Goal: Contribute content: Add original content to the website for others to see

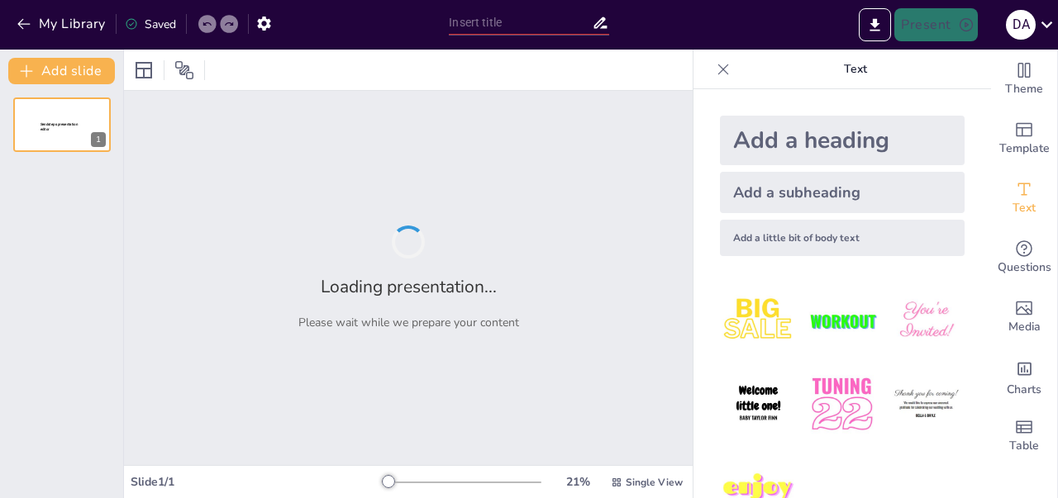
type input "Menghadapi Isu Etis dalam Manajemen Sumber Daya Manusia"
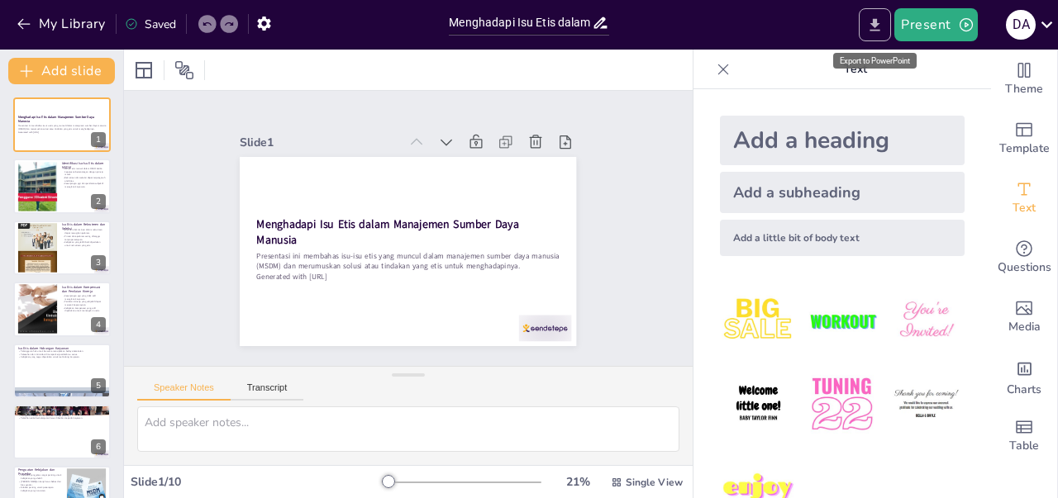
click at [876, 32] on icon "Export to PowerPoint" at bounding box center [874, 25] width 17 height 17
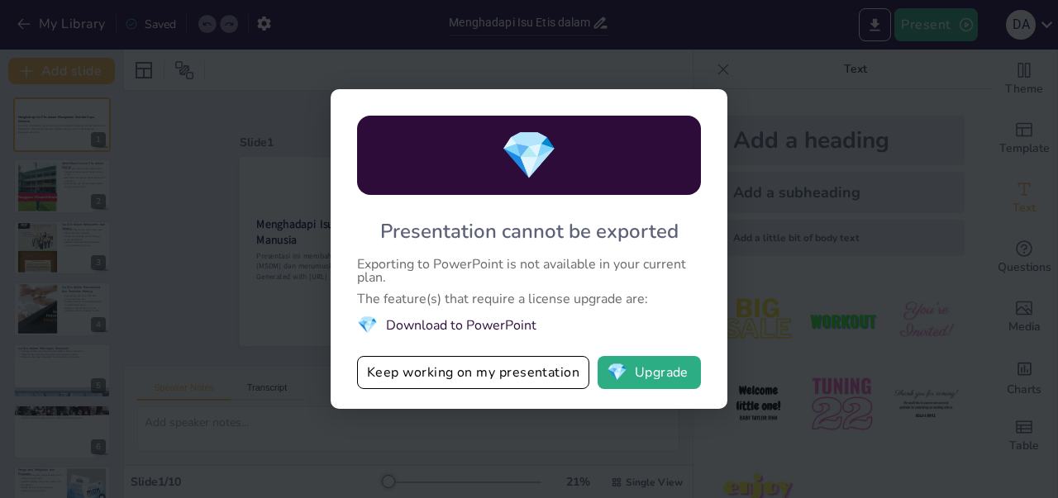
click at [757, 79] on div "💎 Presentation cannot be exported Exporting to PowerPoint is not available in y…" at bounding box center [529, 249] width 1058 height 498
click at [472, 376] on button "Keep working on my presentation" at bounding box center [473, 372] width 232 height 33
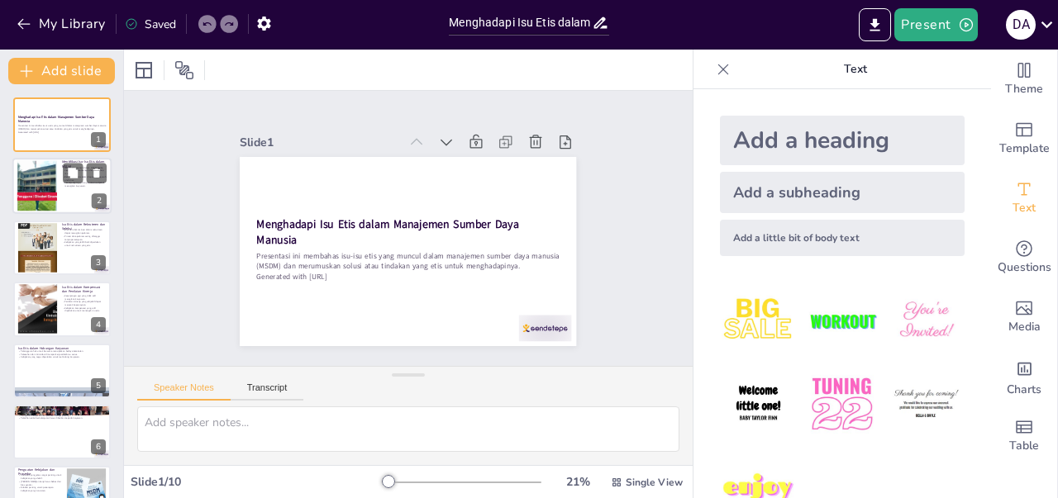
click at [94, 193] on div at bounding box center [61, 187] width 99 height 56
type textarea "Isu-isu etis dalam MSDM sangat penting untuk diperhatikan karena dapat mempenga…"
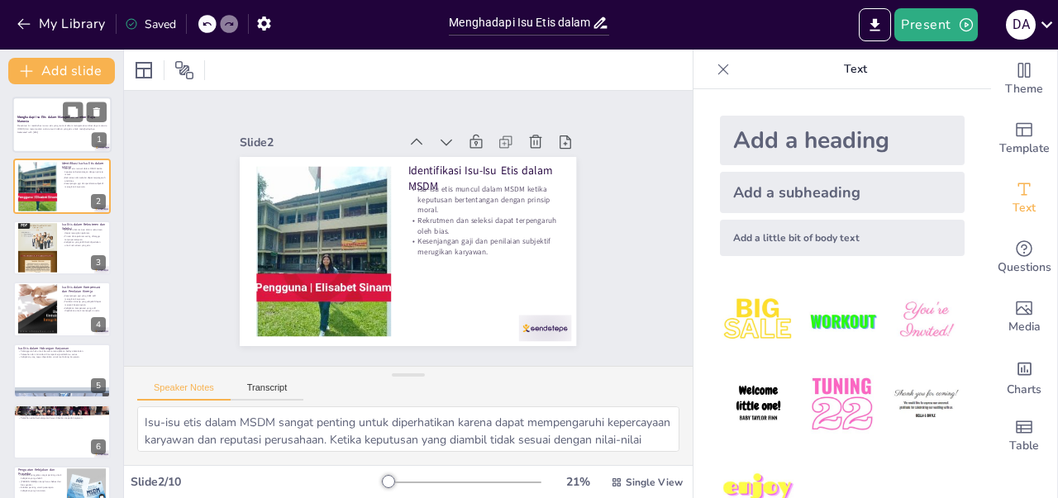
click at [71, 140] on div at bounding box center [61, 125] width 99 height 56
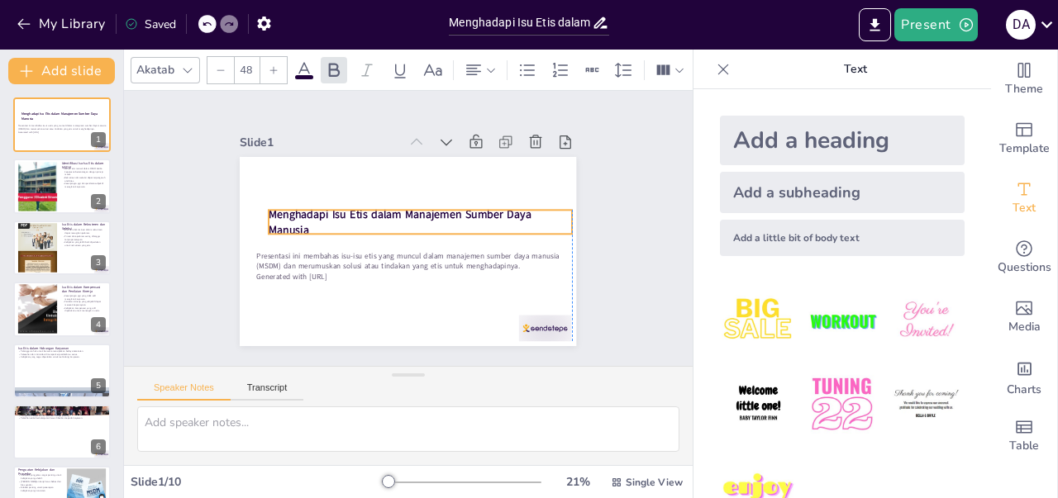
drag, startPoint x: 245, startPoint y: 219, endPoint x: 253, endPoint y: 209, distance: 12.4
click at [253, 175] on div "Menghadapi Isu Etis dalam Manajemen Sumber Daya Manusia Presentasi ini membahas…" at bounding box center [416, 158] width 335 height 36
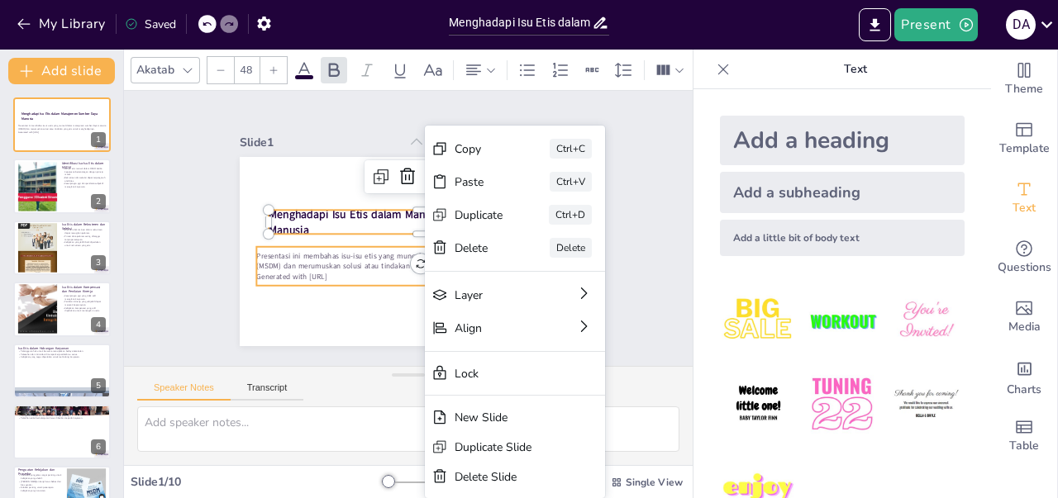
click at [327, 261] on p "Presentasi ini membahas isu-isu etis yang muncul dalam manajemen sumber daya ma…" at bounding box center [408, 260] width 302 height 21
type input "32"
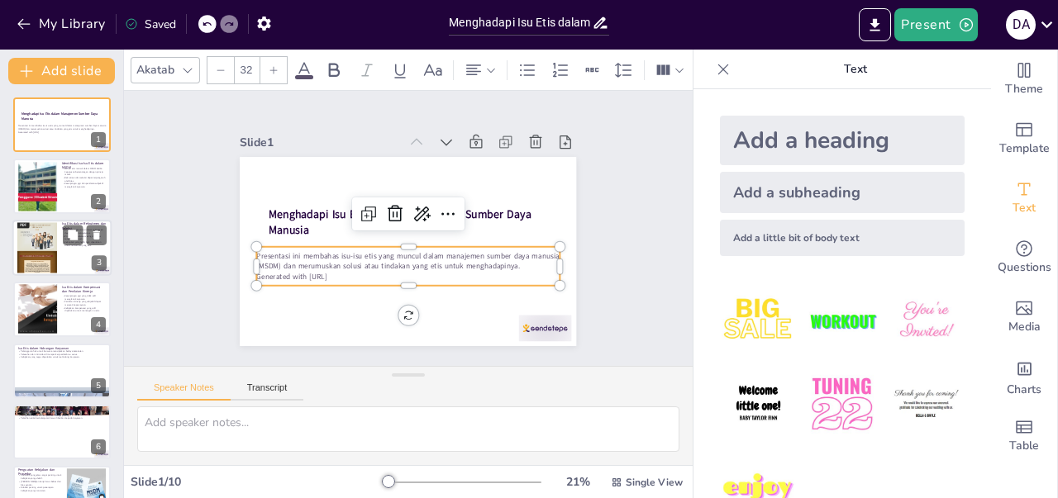
click at [22, 252] on div at bounding box center [37, 247] width 40 height 53
type textarea "Diskriminasi dalam rekrutmen tidak hanya merugikan pelamar, tetapi juga perusah…"
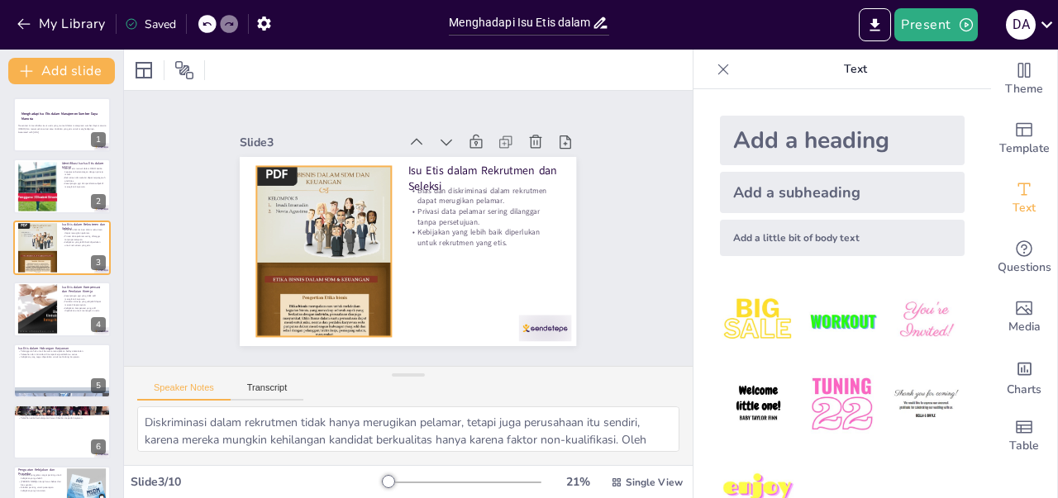
click at [300, 231] on div at bounding box center [321, 225] width 183 height 212
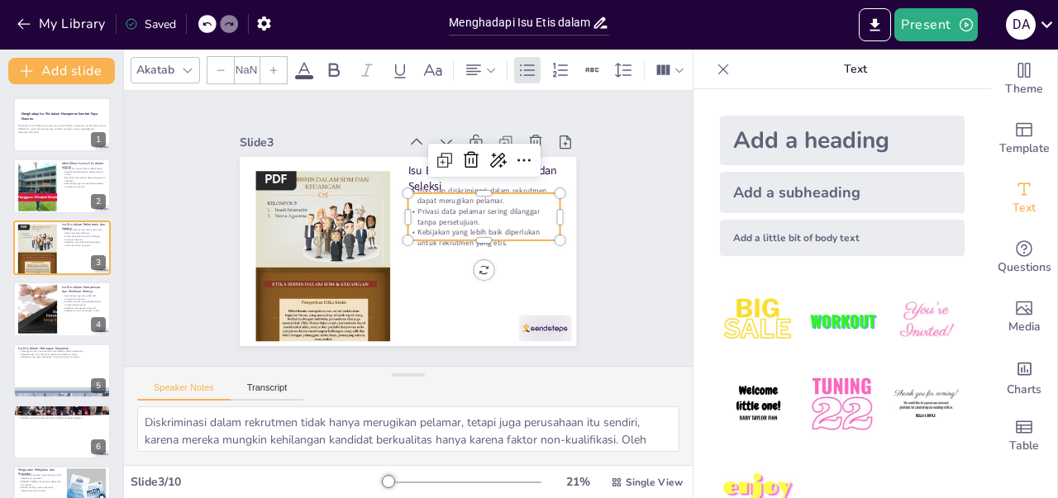
type input "32"
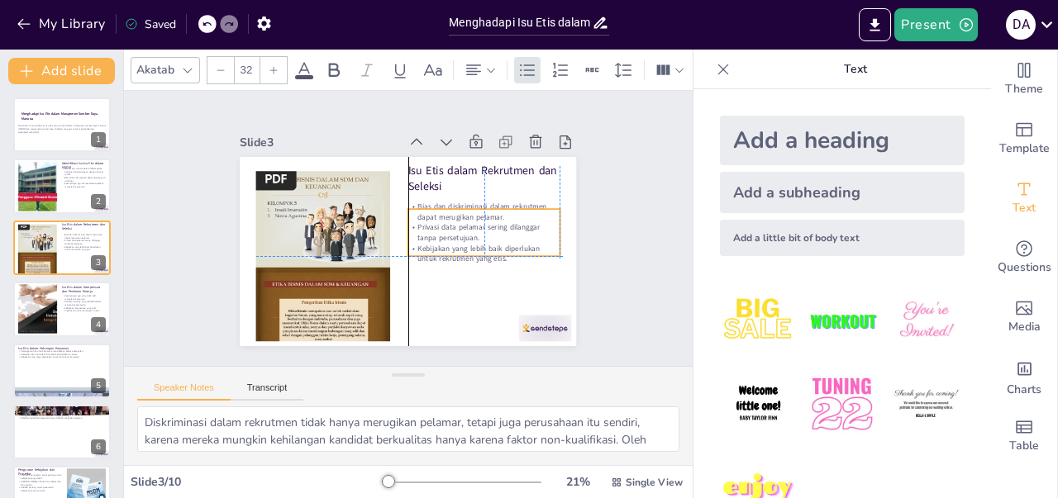
drag, startPoint x: 420, startPoint y: 207, endPoint x: 423, endPoint y: 226, distance: 18.5
click at [423, 226] on p "Privasi data pelamar sering dilanggar tanpa persetujuan." at bounding box center [483, 232] width 151 height 21
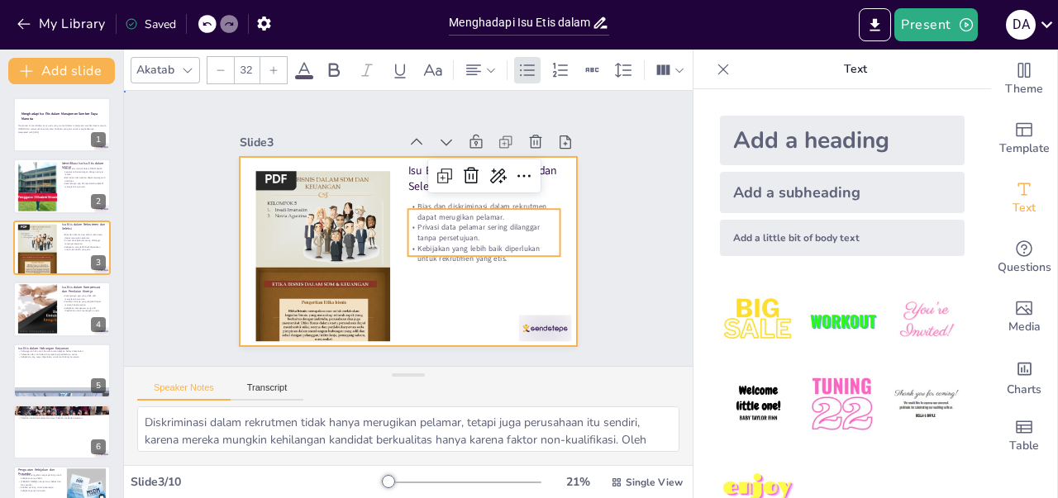
click at [431, 265] on div at bounding box center [408, 251] width 336 height 189
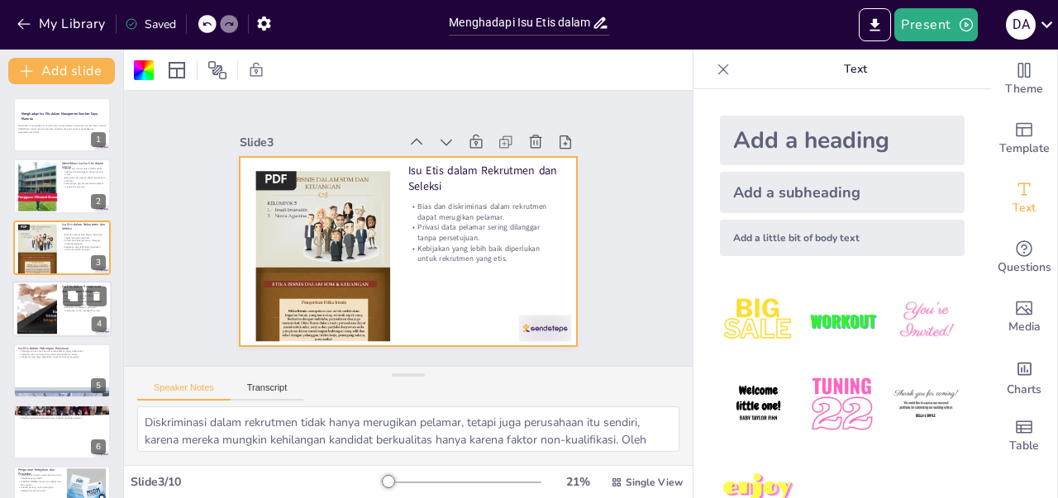
click at [57, 331] on div at bounding box center [61, 309] width 99 height 56
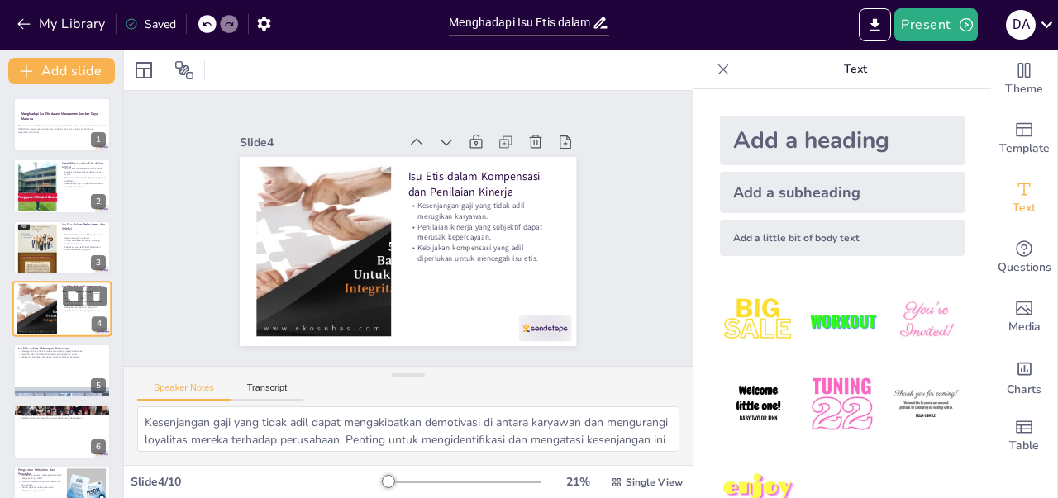
scroll to position [18, 0]
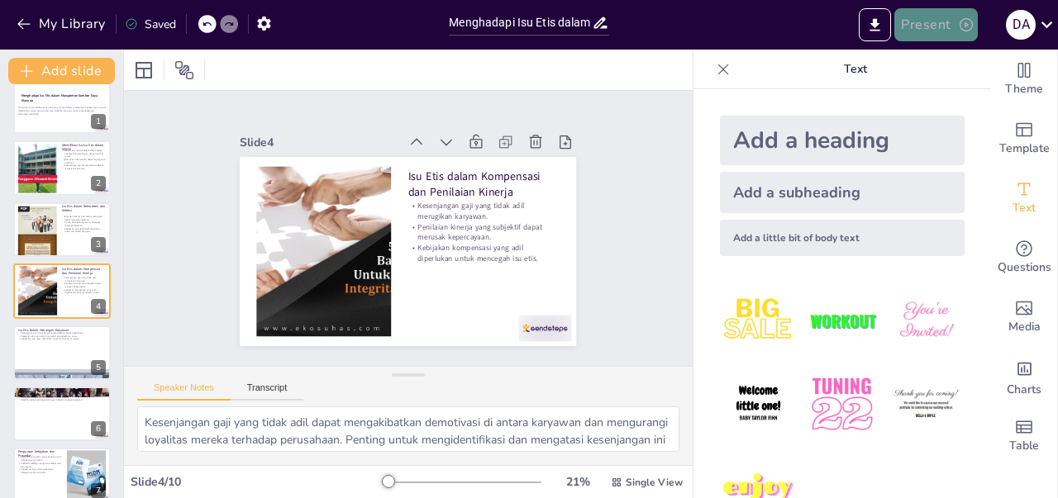
click at [939, 22] on button "Present" at bounding box center [935, 24] width 83 height 33
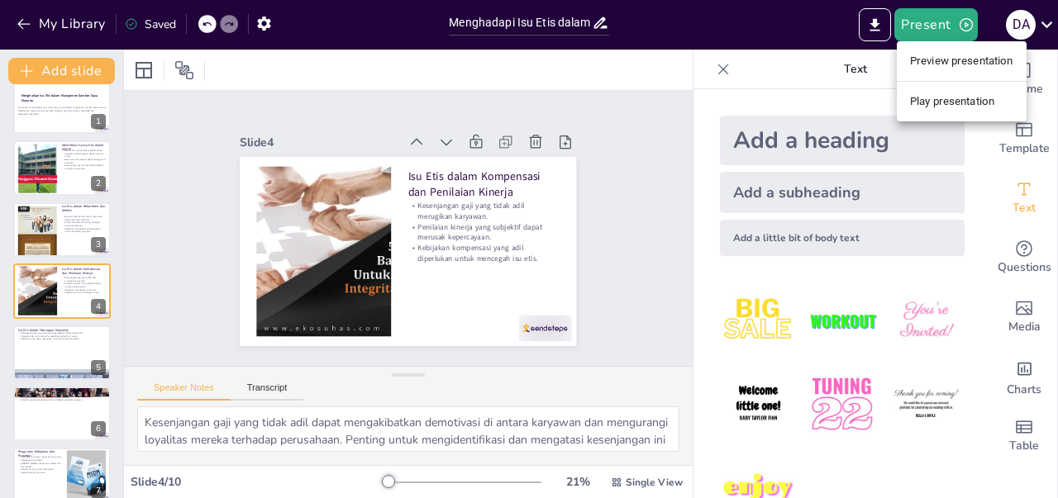
click at [808, 29] on div at bounding box center [529, 249] width 1058 height 498
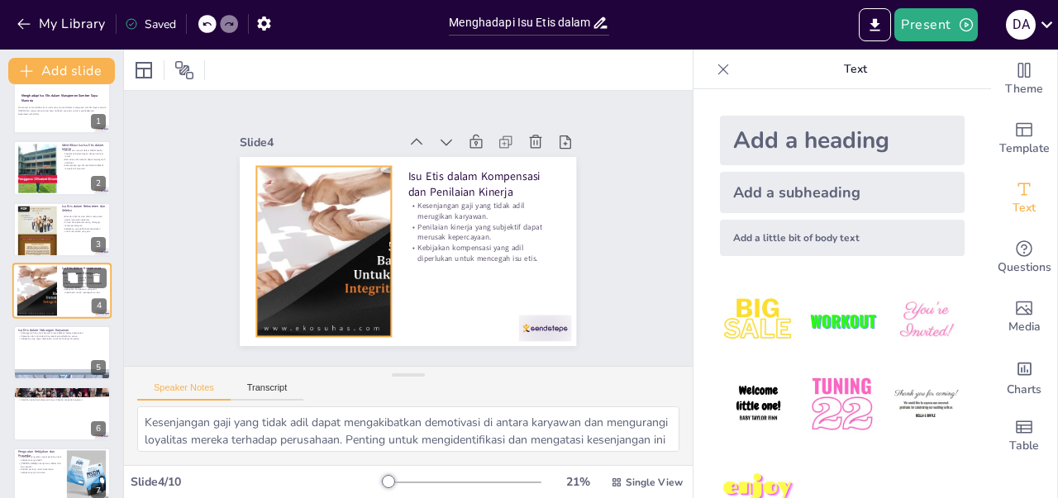
click at [42, 291] on div at bounding box center [37, 291] width 96 height 50
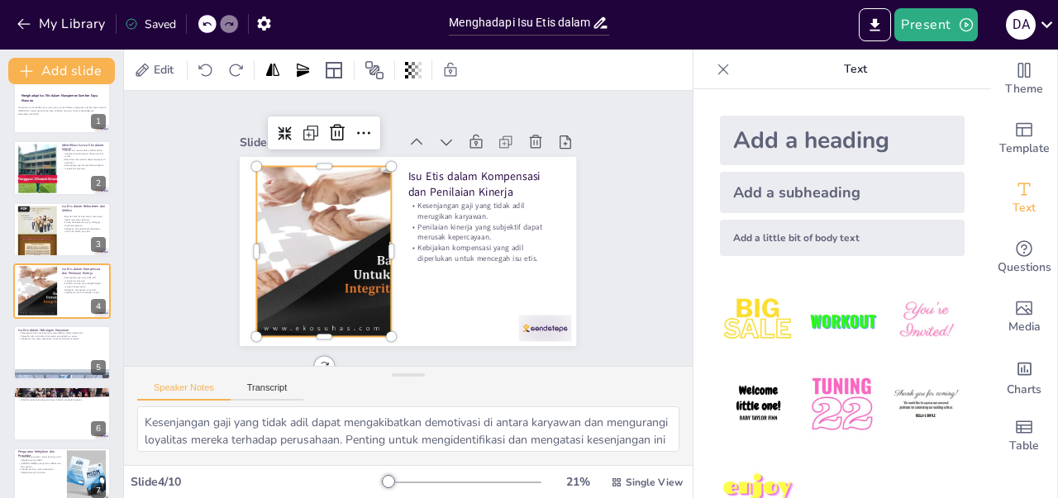
click at [341, 258] on div at bounding box center [324, 251] width 325 height 170
click at [39, 165] on div at bounding box center [37, 168] width 96 height 50
type textarea "Isu-isu etis dalam MSDM sangat penting untuk diperhatikan karena dapat mempenga…"
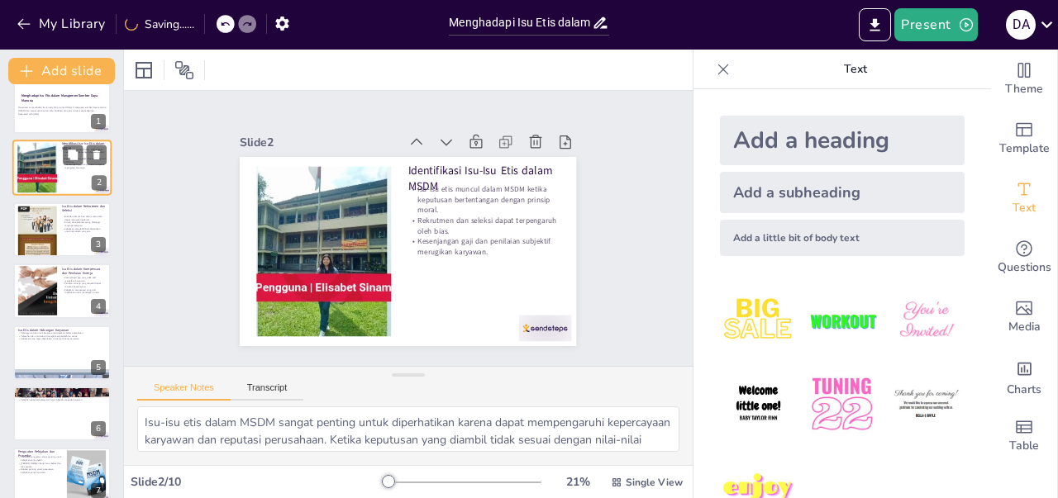
scroll to position [0, 0]
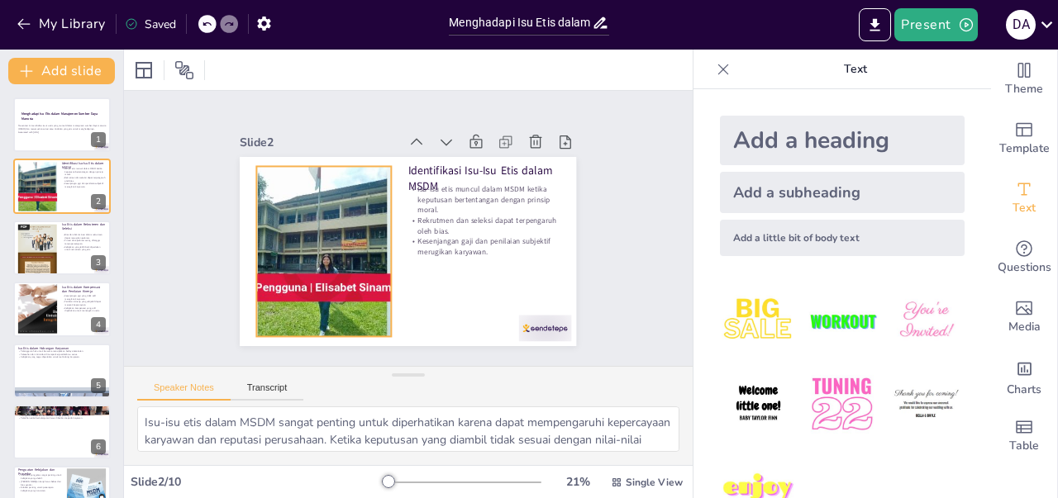
click at [308, 279] on div at bounding box center [324, 251] width 325 height 170
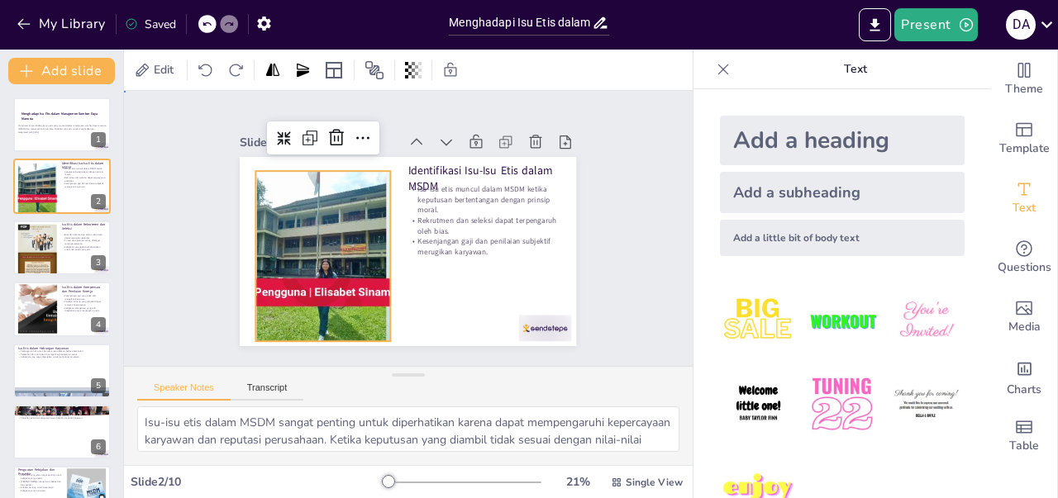
click at [623, 203] on div "Slide 1 Menghadapi Isu Etis dalam Manajemen Sumber Daya Manusia Presentasi ini …" at bounding box center [408, 228] width 594 height 333
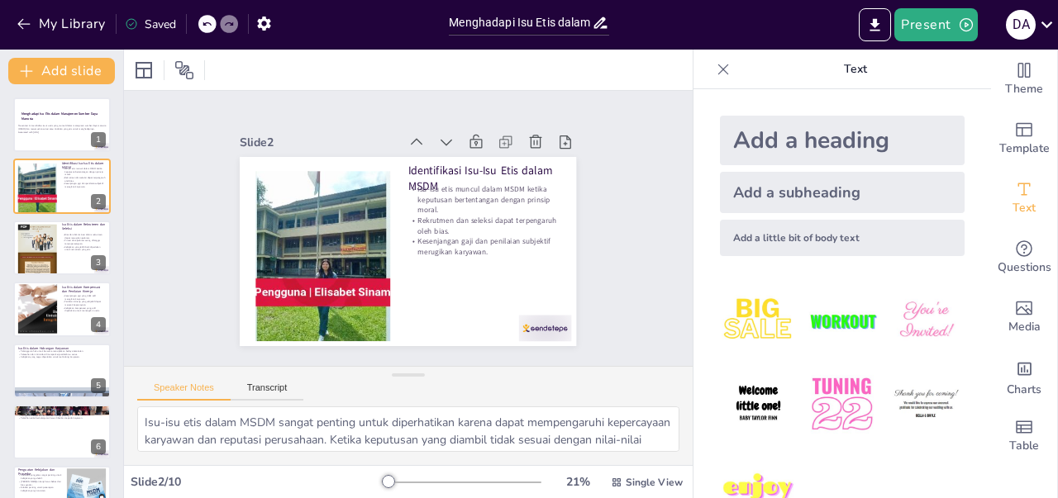
click at [261, 381] on div "Speaker Notes Transcript" at bounding box center [220, 389] width 166 height 21
click at [263, 389] on button "Transcript" at bounding box center [268, 392] width 74 height 18
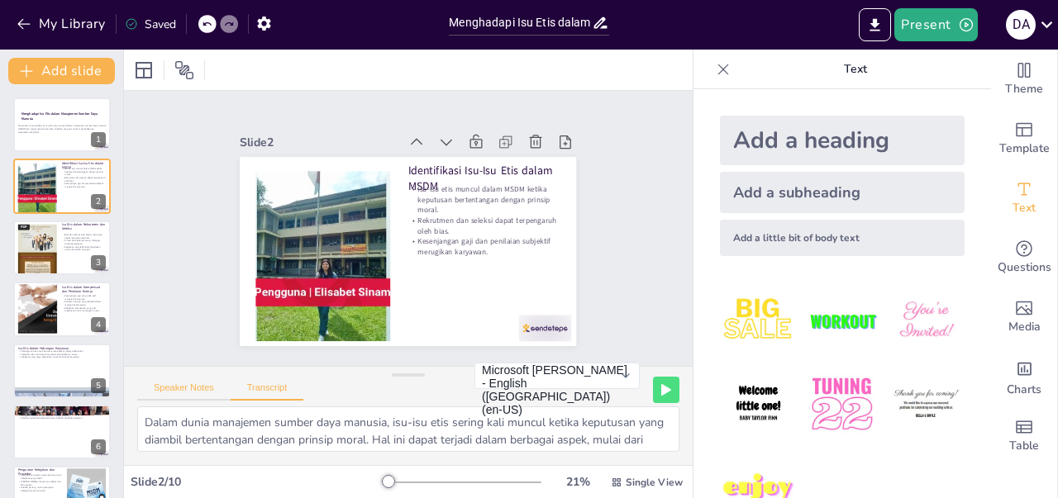
click at [215, 389] on button "Speaker Notes" at bounding box center [183, 392] width 93 height 18
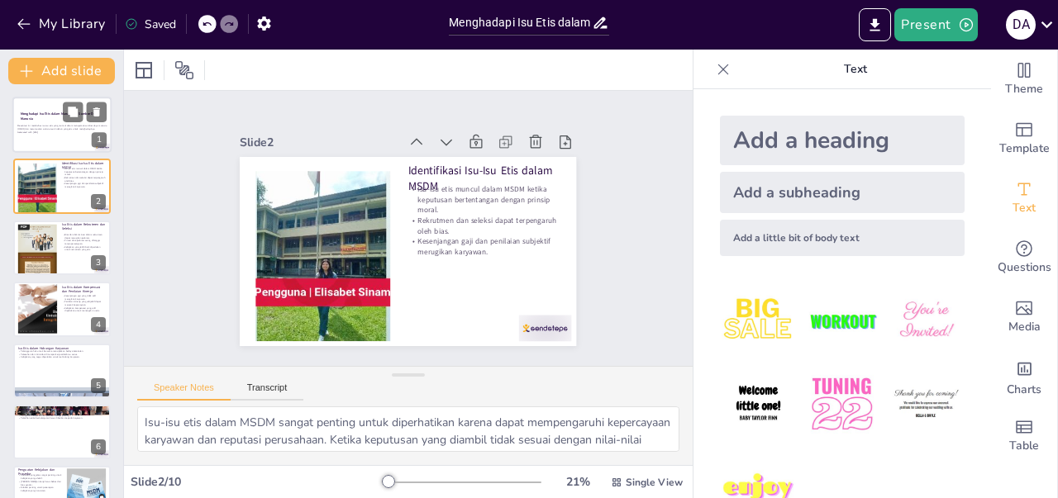
click at [52, 125] on p "Presentasi ini membahas isu-isu etis yang muncul dalam manajemen sumber daya ma…" at bounding box center [61, 128] width 89 height 6
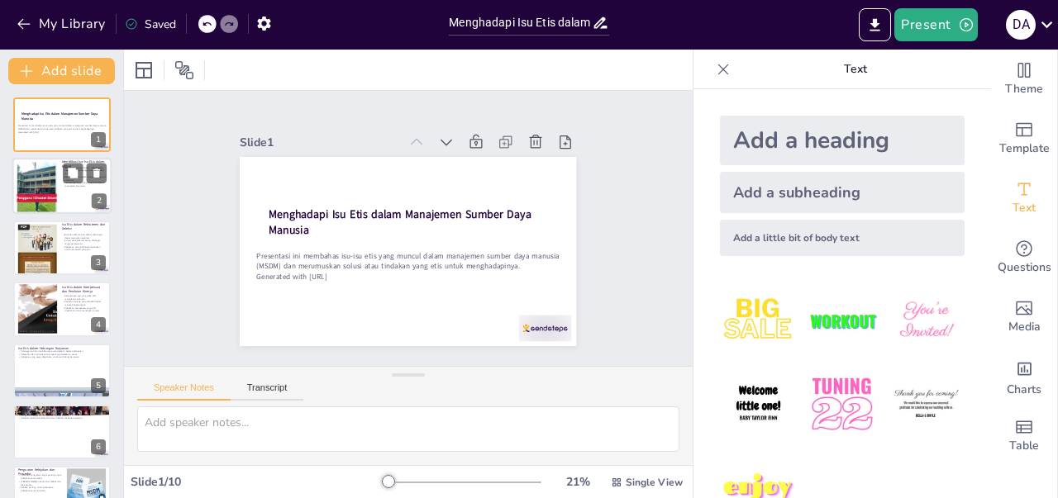
click at [58, 200] on div at bounding box center [61, 187] width 99 height 56
type textarea "Isu-isu etis dalam MSDM sangat penting untuk diperhatikan karena dapat mempenga…"
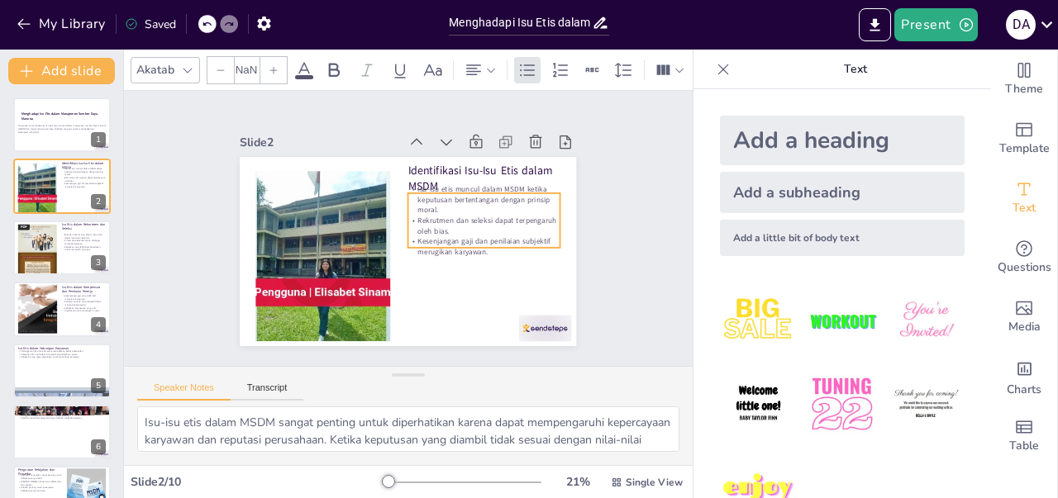
type input "32"
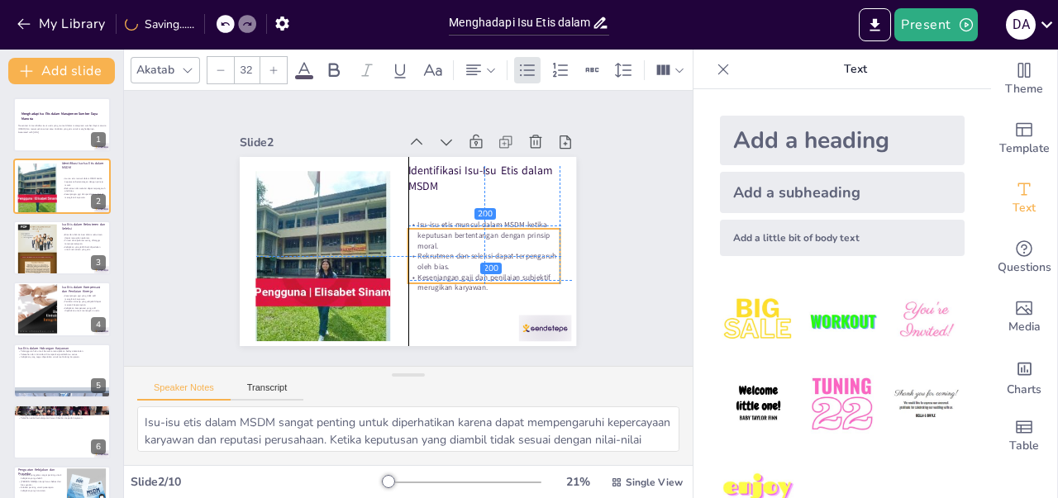
drag, startPoint x: 468, startPoint y: 185, endPoint x: 469, endPoint y: 221, distance: 36.4
click at [469, 221] on p "Isu-isu etis muncul dalam MSDM ketika keputusan bertentangan dengan prinsip mor…" at bounding box center [479, 258] width 154 height 77
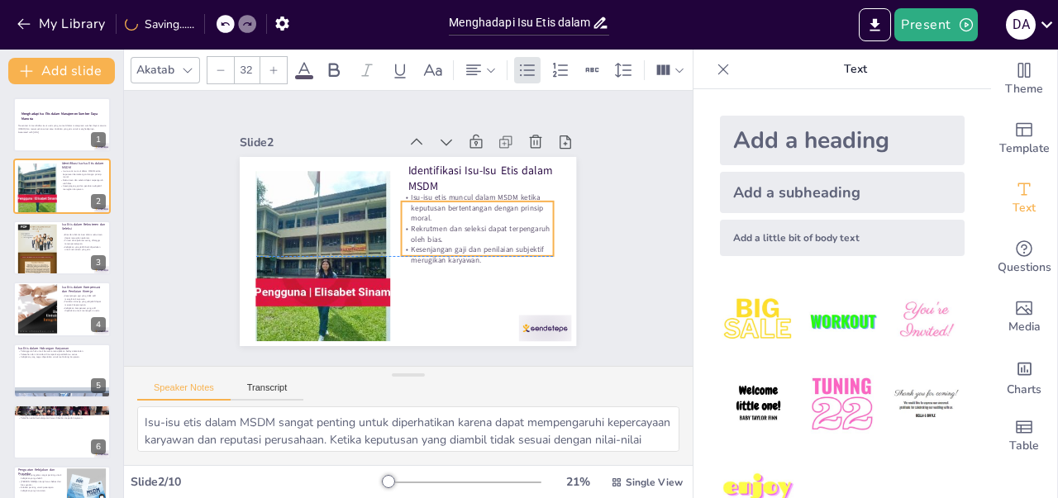
drag, startPoint x: 469, startPoint y: 239, endPoint x: 462, endPoint y: 212, distance: 28.1
click at [462, 212] on p "Isu-isu etis muncul dalam MSDM ketika keputusan bertentangan dengan prinsip mor…" at bounding box center [479, 215] width 154 height 47
click at [462, 212] on p "Isu-isu etis muncul dalam MSDM ketika keputusan bertentangan dengan prinsip mor…" at bounding box center [477, 208] width 151 height 31
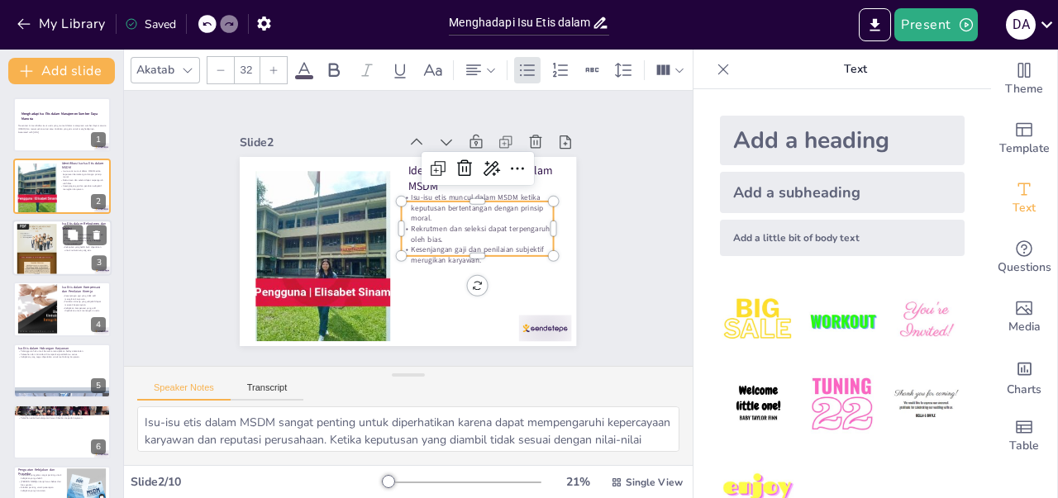
click at [69, 257] on div at bounding box center [61, 248] width 99 height 56
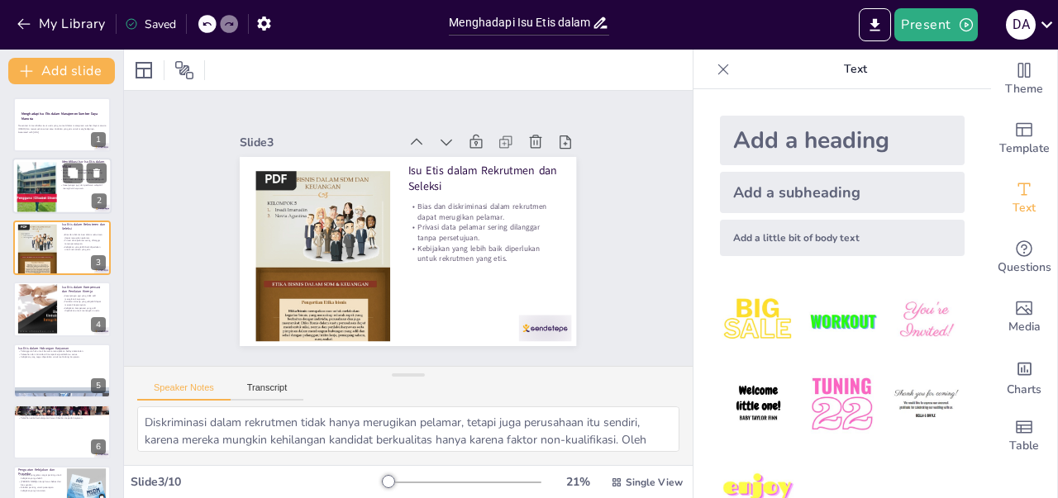
click at [88, 202] on div at bounding box center [61, 187] width 99 height 56
type textarea "Isu-isu etis dalam MSDM sangat penting untuk diperhatikan karena dapat mempenga…"
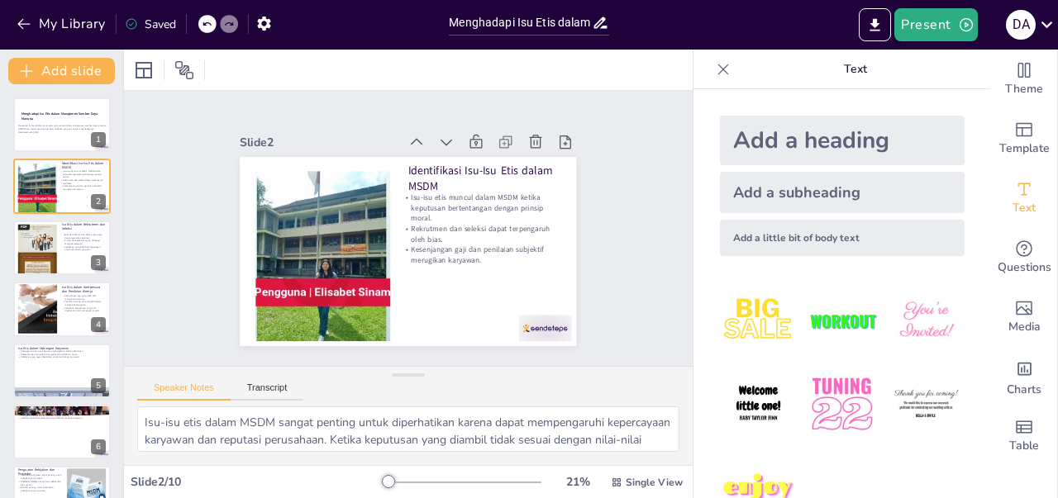
click at [621, 279] on div "Slide 1 Menghadapi Isu Etis dalam Manajemen Sumber Daya Manusia Presentasi ini …" at bounding box center [408, 228] width 569 height 275
